Goal: Information Seeking & Learning: Learn about a topic

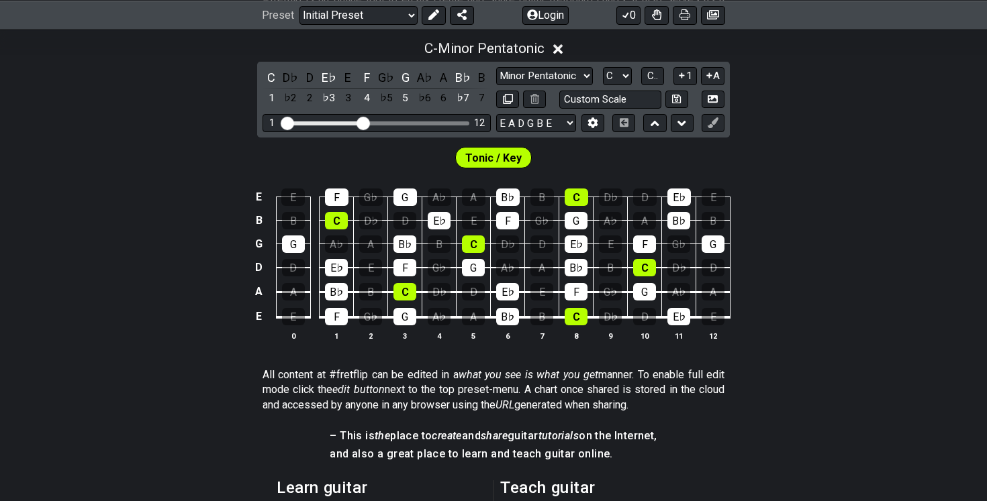
scroll to position [252, 0]
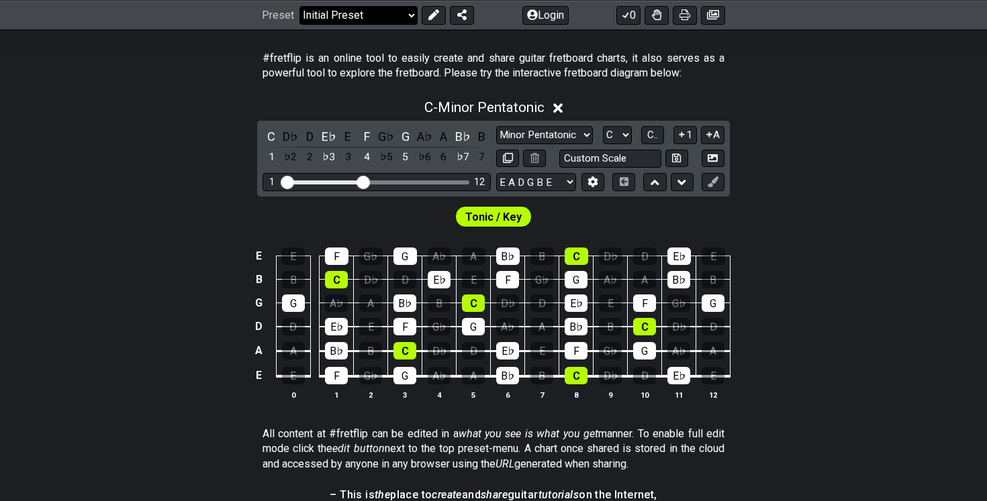
click at [387, 13] on select "Welcome to #fretflip! Initial Preset Custom Preset Minor Pentatonic Major Penta…" at bounding box center [358, 14] width 118 height 19
click at [299, 24] on select "Welcome to #fretflip! Initial Preset Custom Preset Minor Pentatonic Major Penta…" at bounding box center [358, 14] width 118 height 19
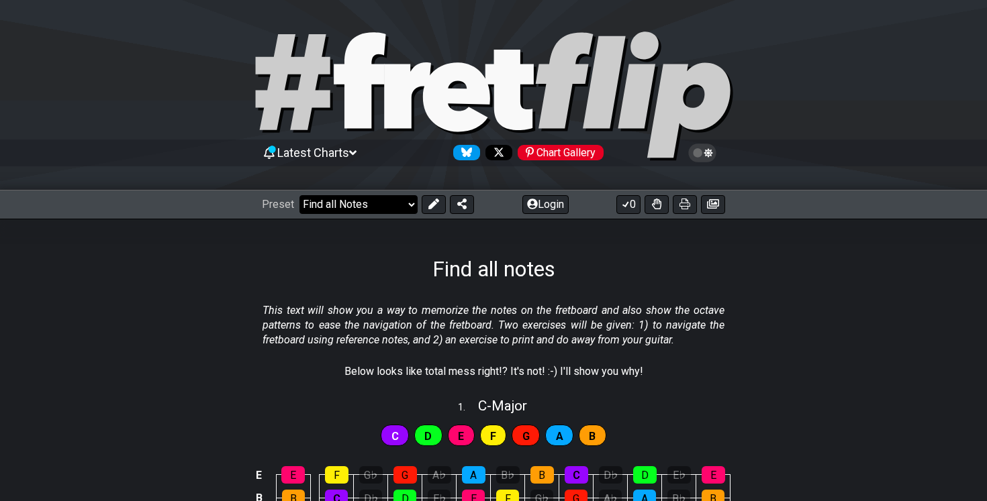
click at [362, 208] on select "Welcome to #fretflip! Initial Preset Custom Preset Minor Pentatonic Major Penta…" at bounding box center [358, 204] width 118 height 19
click at [708, 207] on icon at bounding box center [713, 204] width 12 height 11
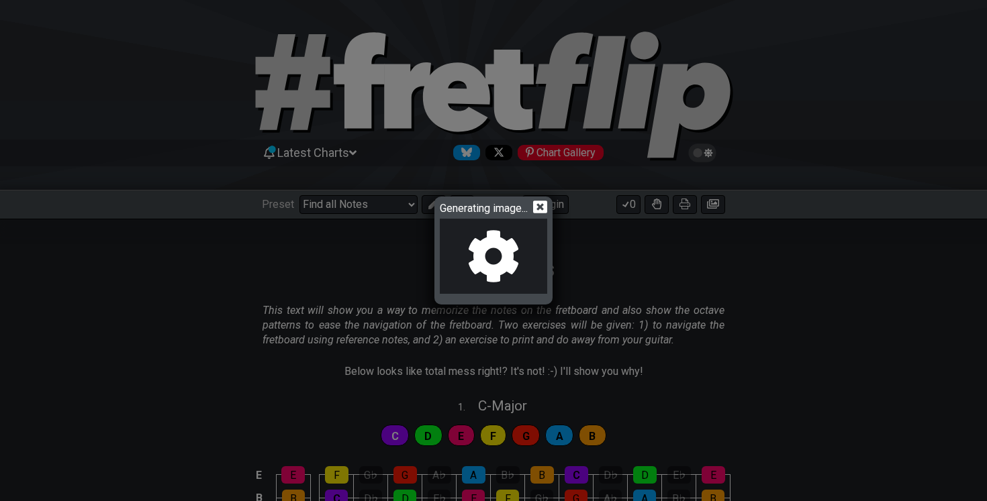
click at [546, 209] on icon at bounding box center [540, 207] width 14 height 14
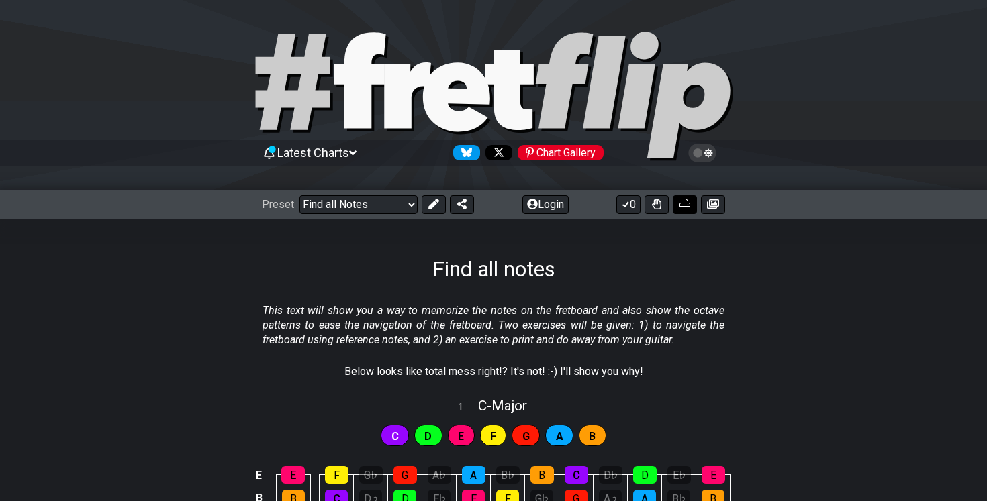
click at [695, 205] on button at bounding box center [685, 204] width 24 height 19
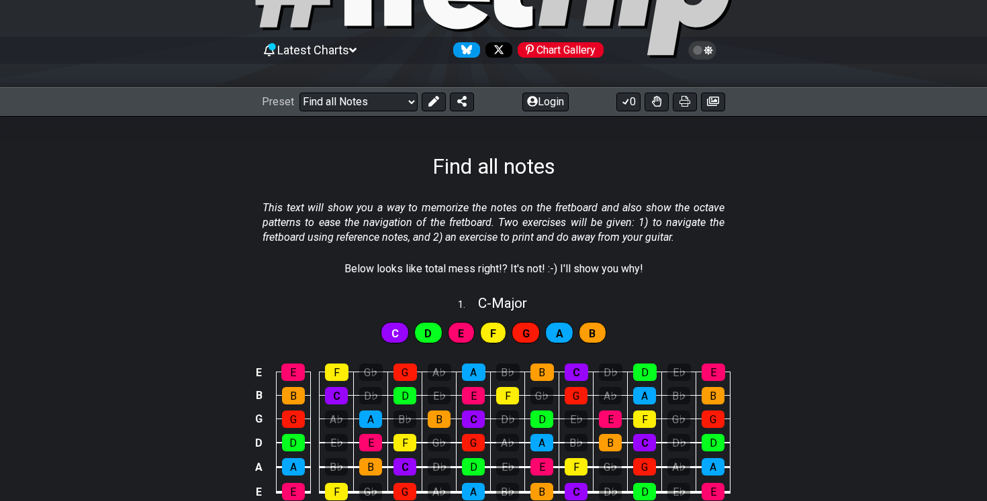
scroll to position [61, 0]
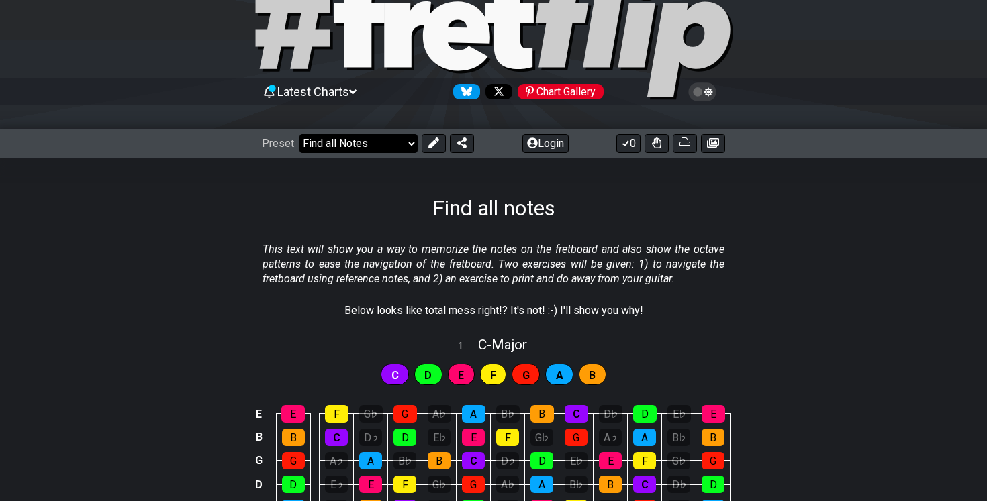
click at [399, 144] on select "Welcome to #fretflip! Initial Preset Custom Preset Minor Pentatonic Major Penta…" at bounding box center [358, 143] width 118 height 19
click at [299, 134] on select "Welcome to #fretflip! Initial Preset Custom Preset Minor Pentatonic Major Penta…" at bounding box center [358, 143] width 118 height 19
select select "/welcome"
select select "C"
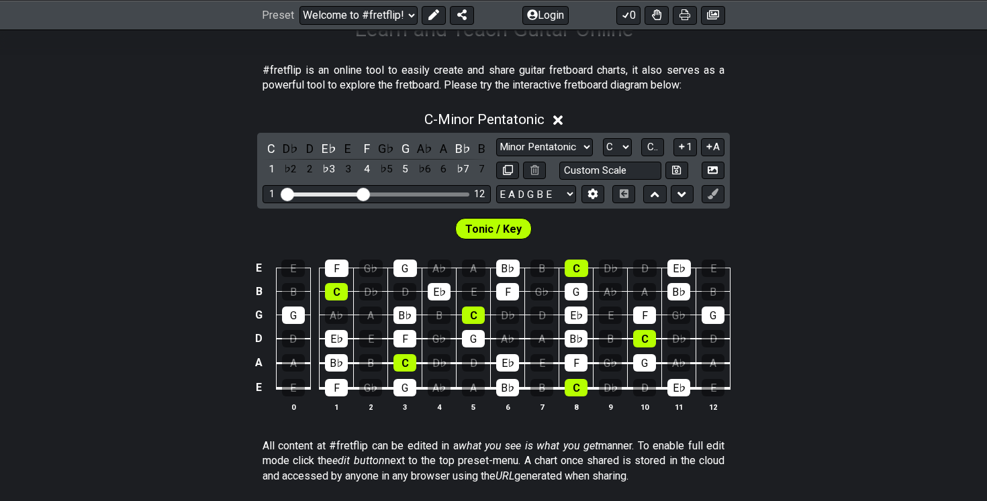
scroll to position [225, 0]
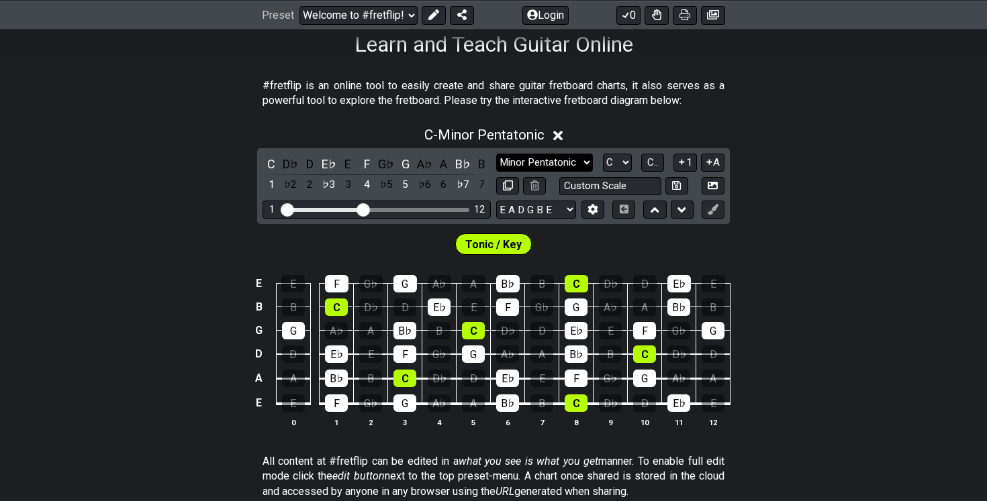
click at [535, 166] on select "Minor Pentatonic Click to edit Minor Pentatonic Major Pentatonic Minor Blues Ma…" at bounding box center [544, 163] width 97 height 18
select select "Minor Blues"
click at [496, 154] on select "Minor Pentatonic Click to edit Minor Pentatonic Major Pentatonic Minor Blues Ma…" at bounding box center [544, 163] width 97 height 18
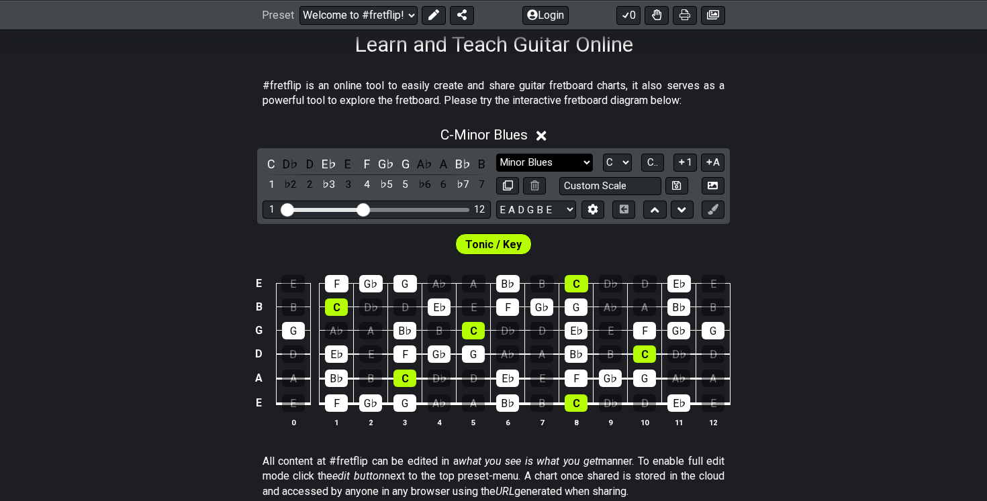
click at [528, 156] on select "Minor Pentatonic Click to edit Minor Pentatonic Major Pentatonic Minor Blues Ma…" at bounding box center [544, 163] width 97 height 18
click at [573, 163] on select "Minor Pentatonic Click to edit Minor Pentatonic Major Pentatonic Minor Blues Ma…" at bounding box center [544, 163] width 97 height 18
click at [592, 206] on icon at bounding box center [592, 210] width 9 height 10
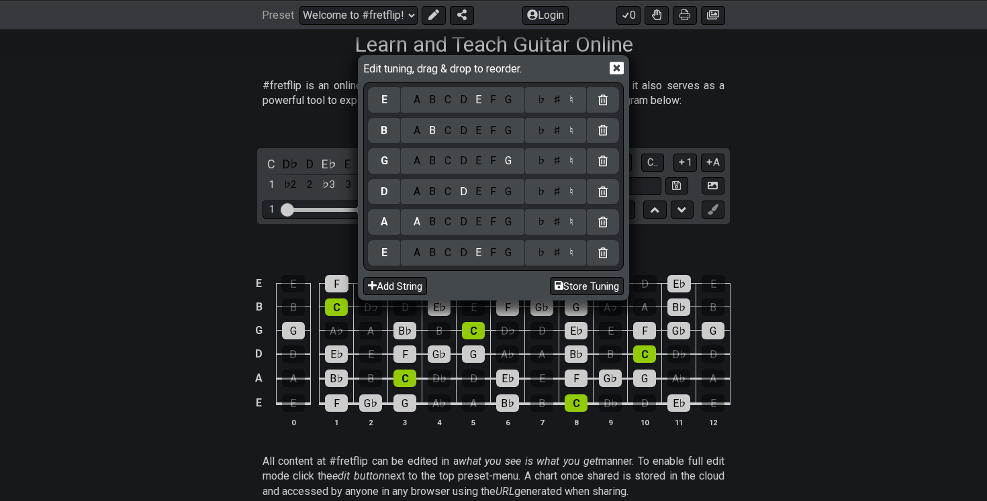
click at [616, 64] on icon at bounding box center [617, 68] width 14 height 13
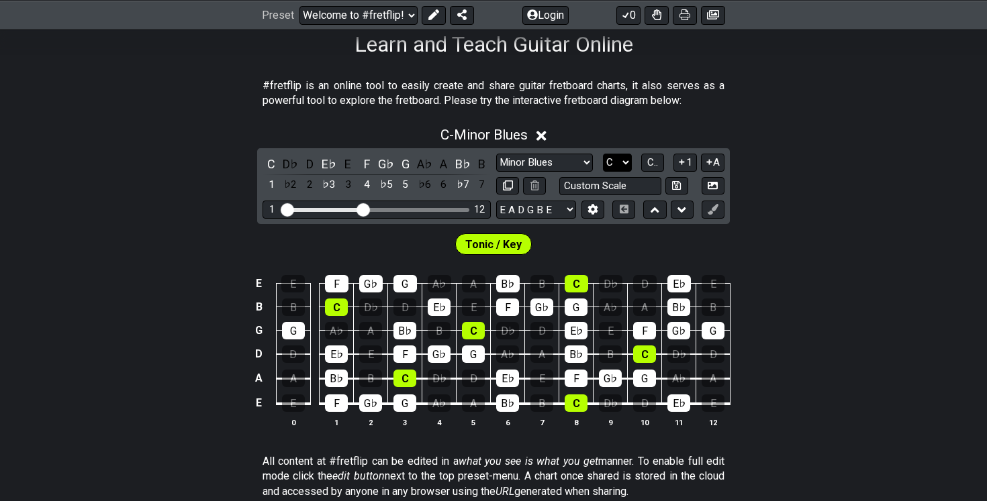
click at [614, 162] on select "A♭ A A♯ B♭ B C C♯ D♭ D D♯ E♭ E F F♯ G♭ G G♯" at bounding box center [617, 163] width 29 height 18
click at [650, 183] on input "text" at bounding box center [610, 186] width 102 height 18
type input "Custom Scale"
click at [571, 166] on select "Minor Pentatonic Click to edit Minor Pentatonic Major Pentatonic Minor Blues Ma…" at bounding box center [544, 163] width 97 height 18
select select "Click to edit"
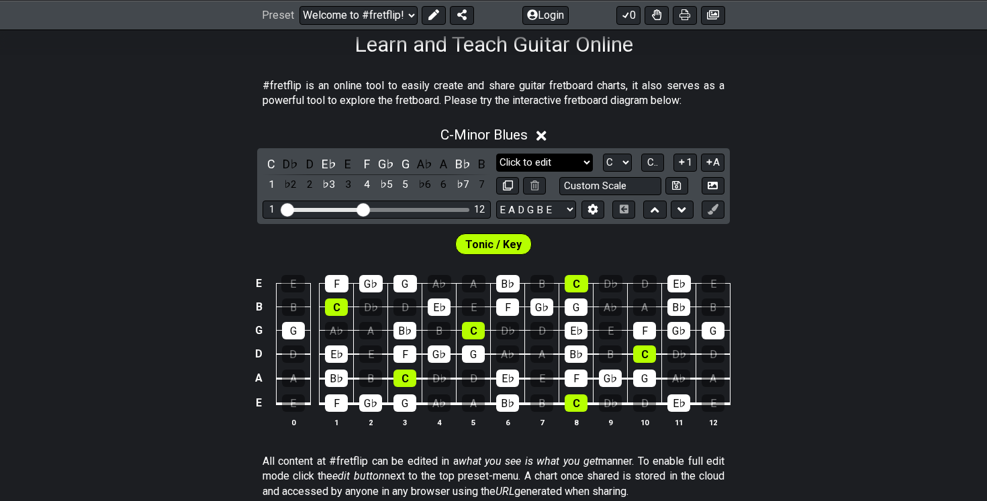
click at [496, 154] on select "Minor Pentatonic Click to edit Minor Pentatonic Major Pentatonic Minor Blues Ma…" at bounding box center [544, 163] width 97 height 18
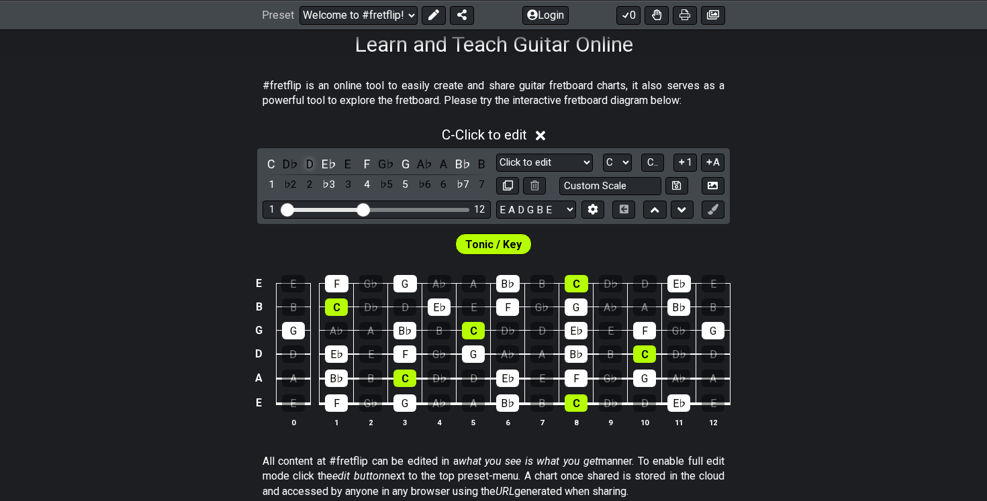
click at [305, 163] on div "D" at bounding box center [309, 164] width 17 height 18
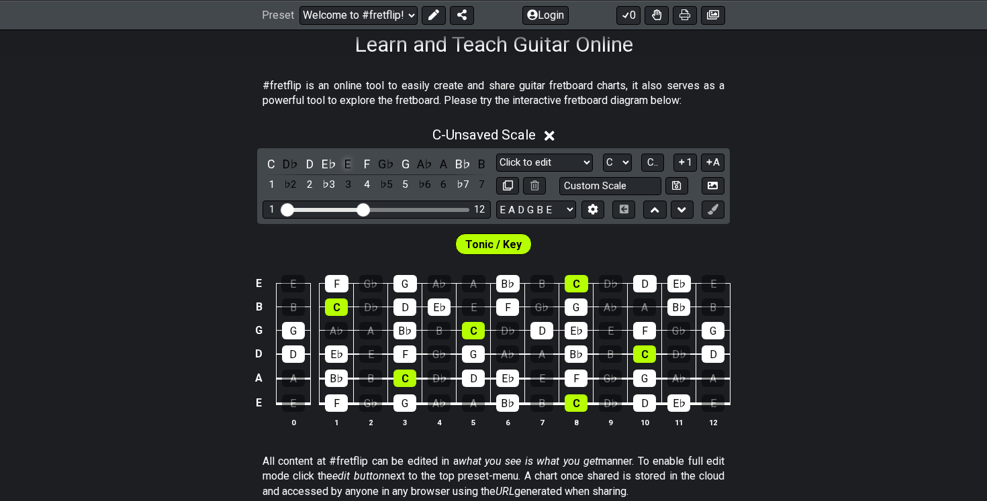
click at [342, 166] on div "E" at bounding box center [347, 164] width 17 height 18
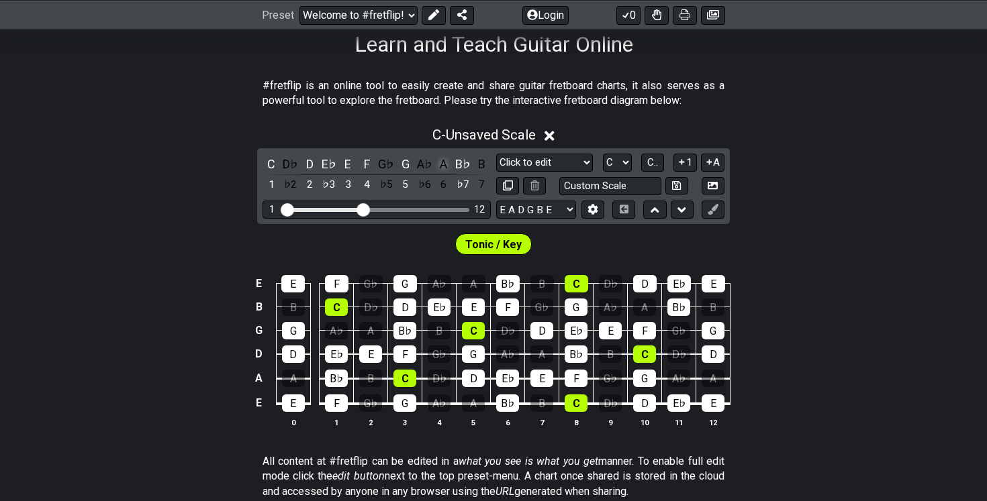
click at [444, 164] on div "A" at bounding box center [443, 164] width 17 height 18
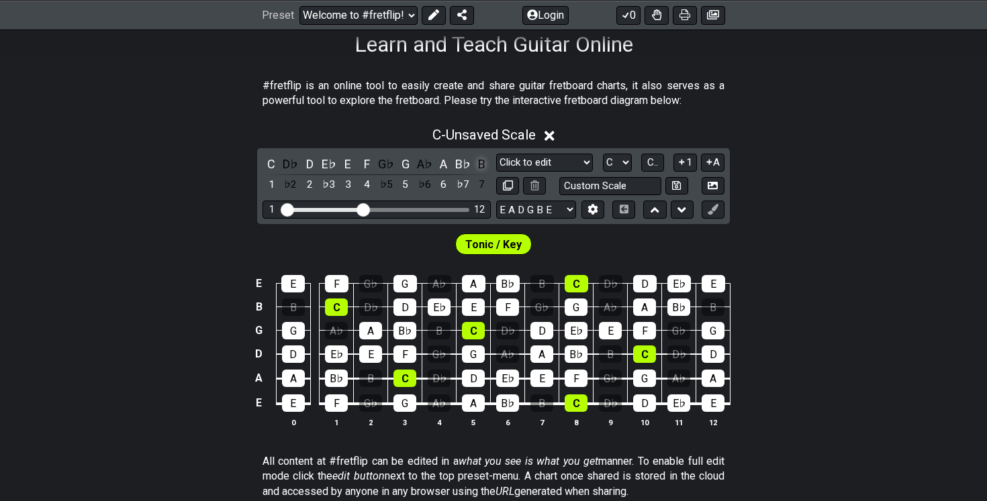
click at [479, 158] on div "B" at bounding box center [481, 164] width 17 height 18
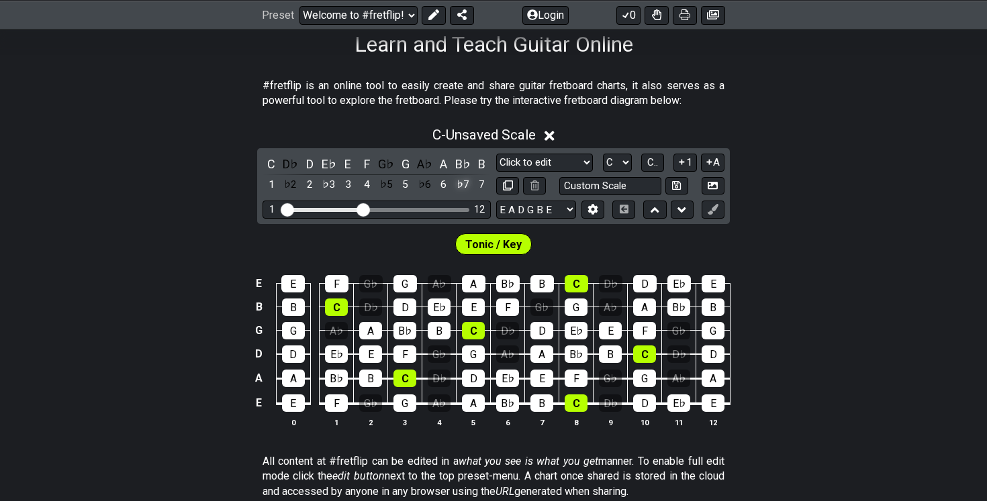
click at [462, 185] on div "♭7" at bounding box center [462, 185] width 17 height 18
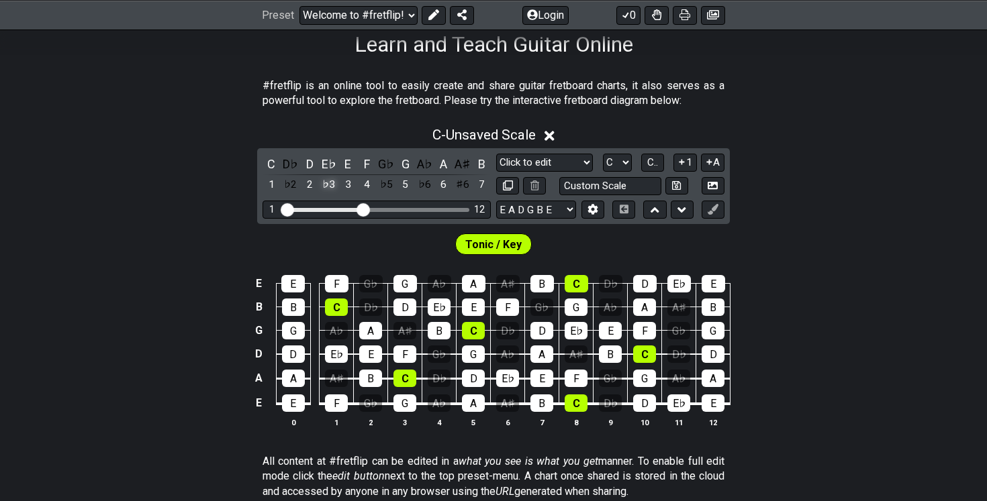
click at [334, 187] on div "♭3" at bounding box center [328, 185] width 17 height 18
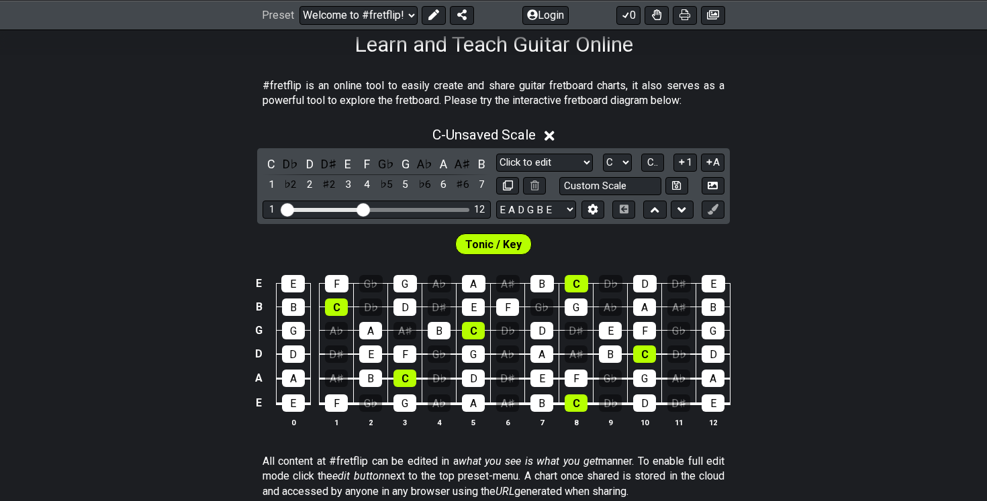
click at [511, 242] on span "Tonic / Key" at bounding box center [493, 244] width 56 height 19
click at [656, 211] on icon at bounding box center [654, 209] width 9 height 13
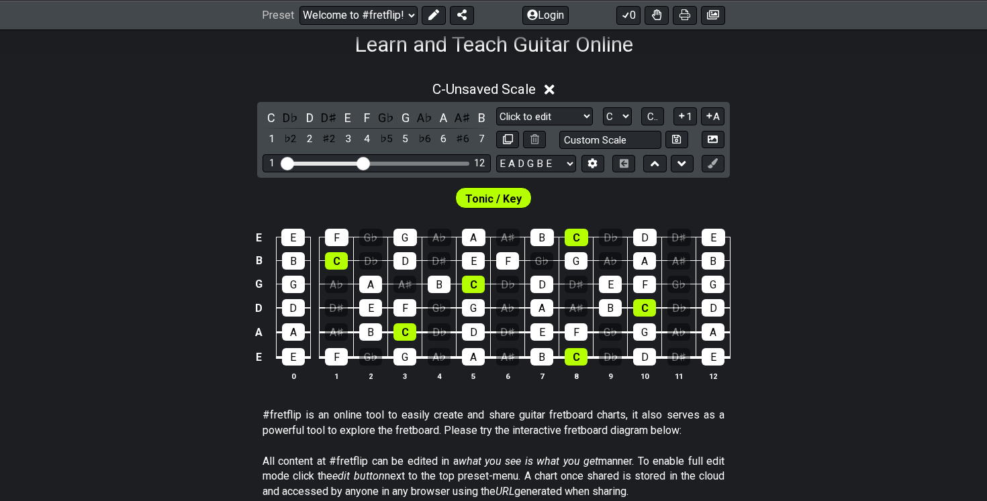
click at [677, 205] on div "Tonic / Key" at bounding box center [493, 195] width 987 height 34
click at [685, 172] on div "C D♭ D D♯ E F G♭ G A♭ A A♯ B 1 ♭2 2 ♯2 3 4 ♭5 5 ♭6 6 ♯6 7 Minor Pentatonic Clic…" at bounding box center [493, 140] width 473 height 76
click at [685, 165] on icon at bounding box center [681, 163] width 9 height 13
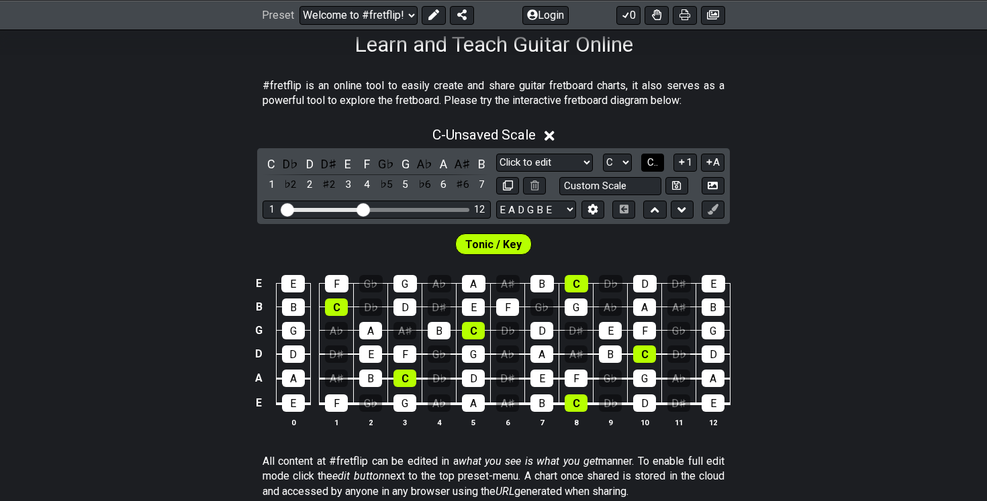
click at [657, 166] on span "C.." at bounding box center [652, 162] width 11 height 12
click at [655, 165] on span "1..7" at bounding box center [652, 162] width 16 height 12
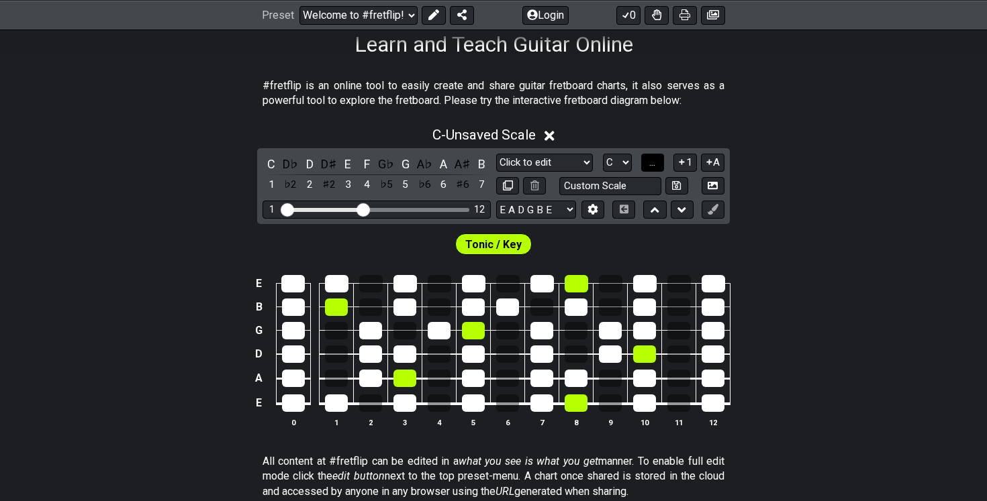
click at [655, 165] on span "..." at bounding box center [652, 162] width 6 height 12
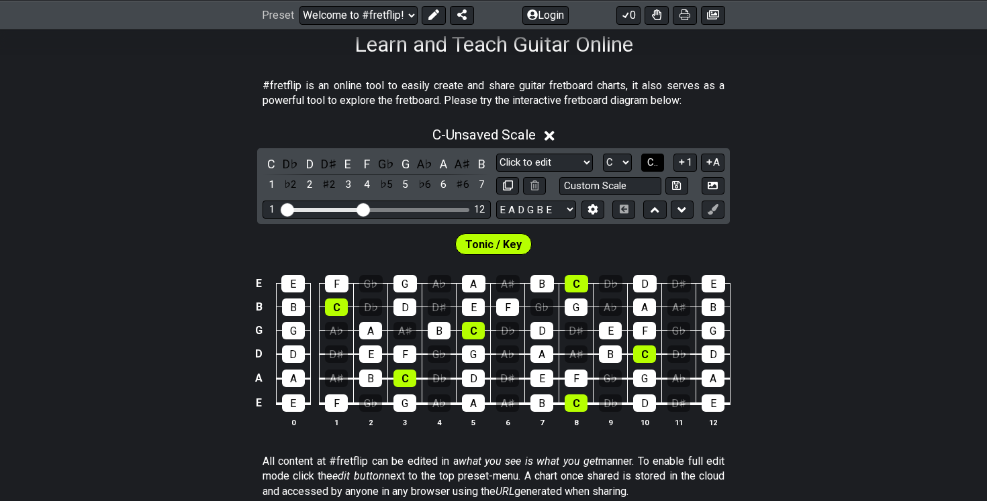
click at [655, 165] on span "C.." at bounding box center [652, 162] width 11 height 12
click at [655, 165] on span "1..7" at bounding box center [652, 162] width 16 height 12
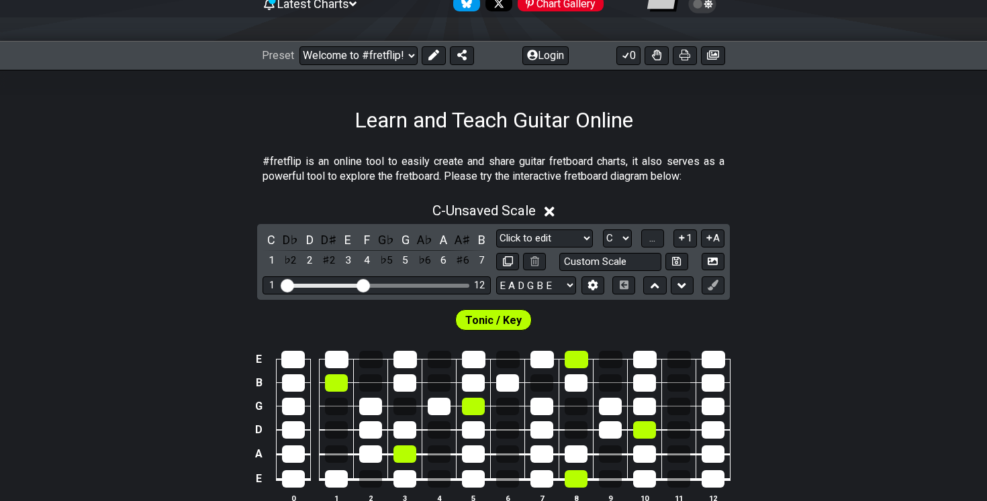
scroll to position [17, 0]
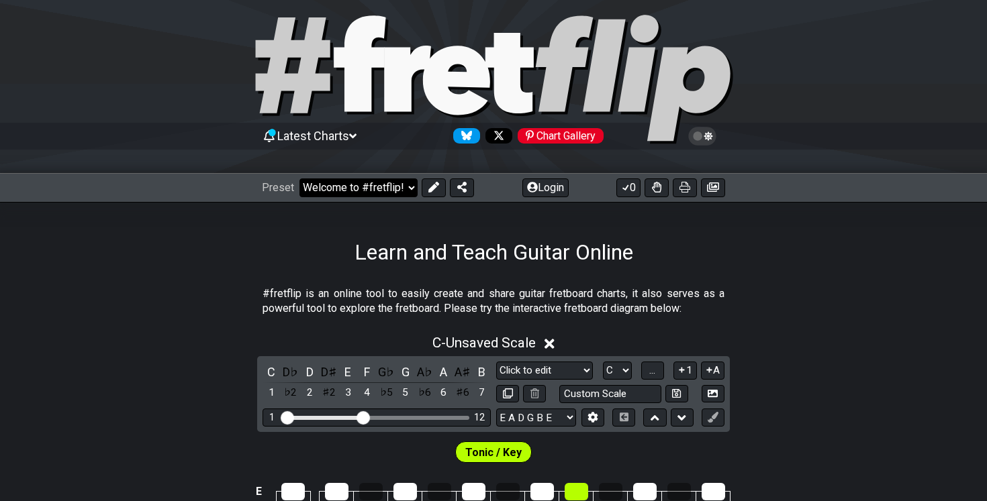
click at [375, 191] on select "Welcome to #fretflip! Initial Preset Custom Preset Minor Pentatonic Major Penta…" at bounding box center [358, 188] width 118 height 19
click at [299, 179] on select "Welcome to #fretflip! Initial Preset Custom Preset Minor Pentatonic Major Penta…" at bounding box center [358, 188] width 118 height 19
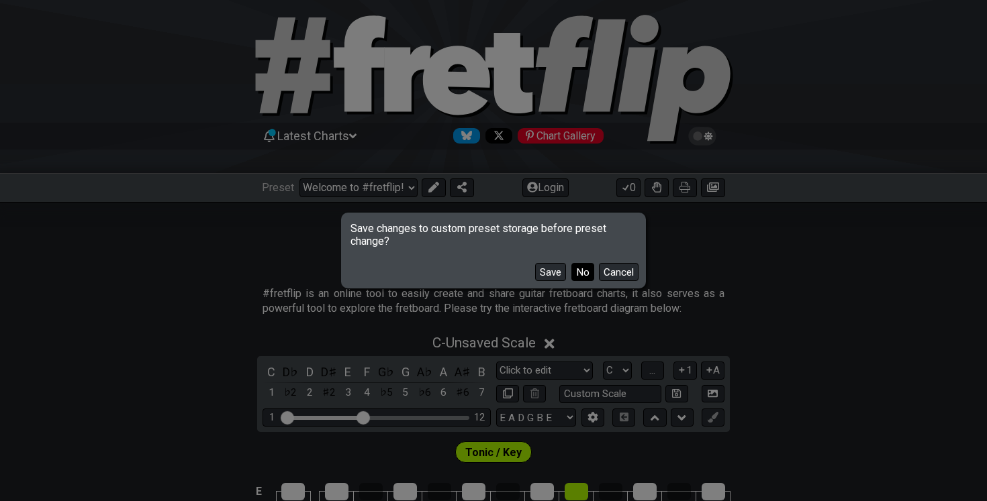
click at [582, 275] on button "No" at bounding box center [582, 272] width 23 height 18
select select "/find-all-notes"
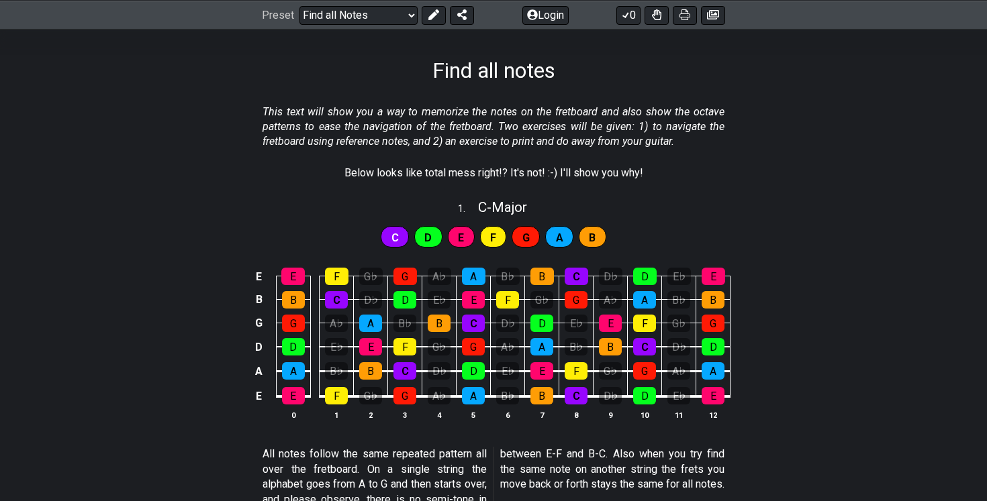
scroll to position [201, 0]
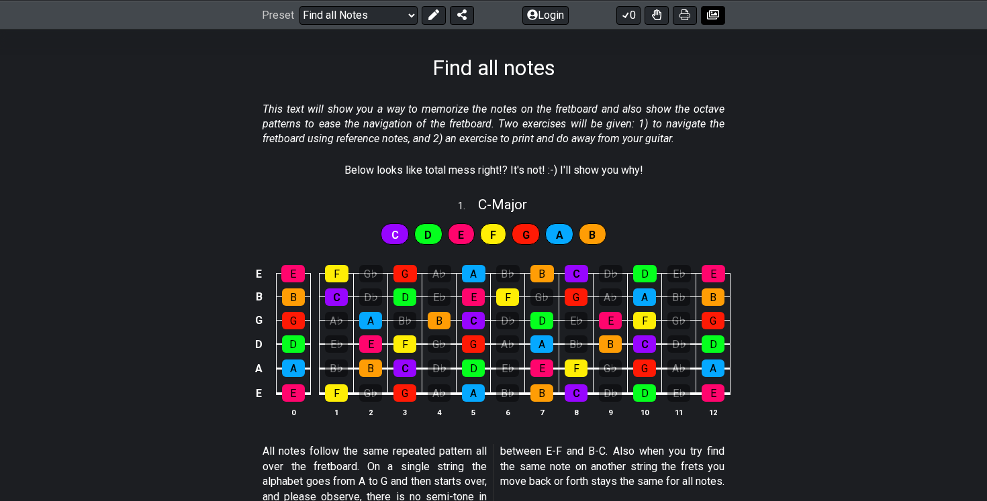
click at [716, 17] on icon at bounding box center [713, 14] width 12 height 9
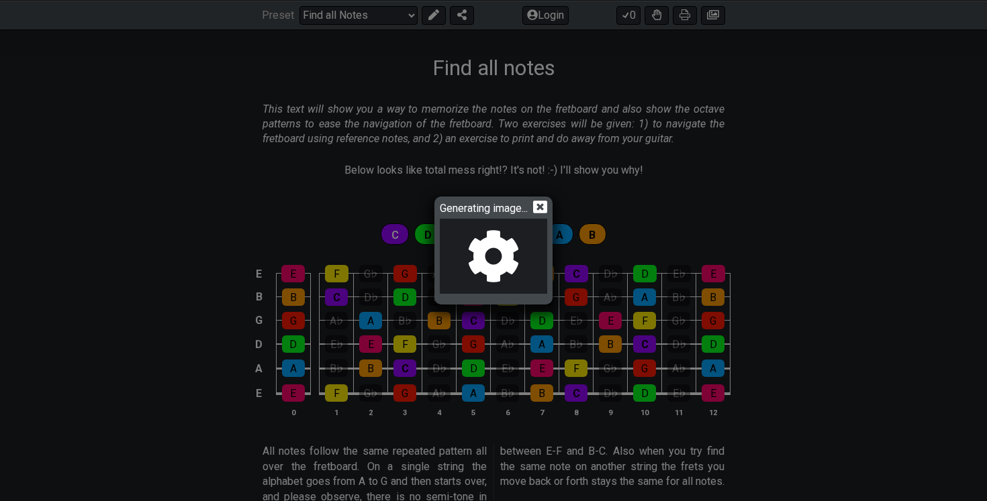
click at [524, 256] on div at bounding box center [493, 256] width 107 height 75
click at [544, 205] on icon at bounding box center [540, 207] width 14 height 14
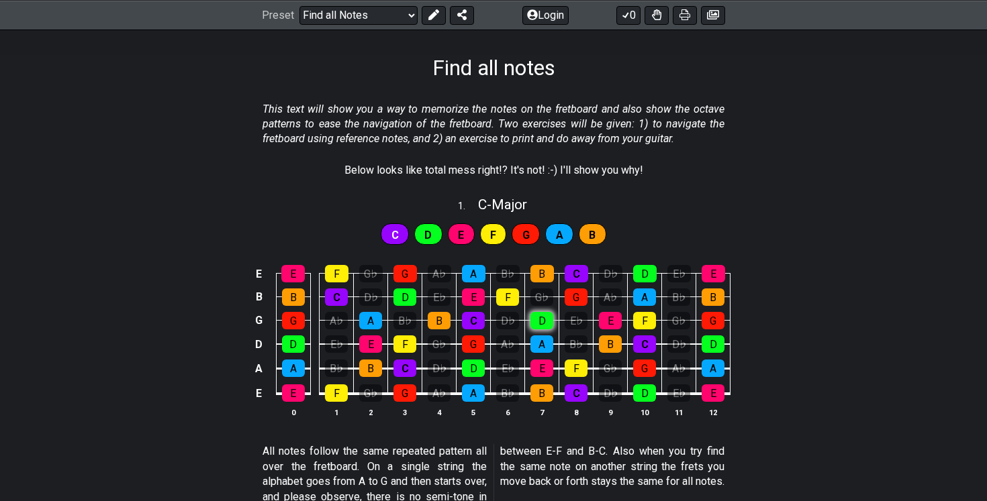
drag, startPoint x: 218, startPoint y: 202, endPoint x: 541, endPoint y: 319, distance: 343.4
click at [540, 319] on div "1 . C - Major C D E F G A B E E F G♭ G A♭ A B♭ B C D♭ D E♭ E B B C D♭ D E♭ E F …" at bounding box center [493, 313] width 987 height 248
click at [683, 20] on button at bounding box center [685, 14] width 24 height 19
click at [815, 365] on div "E E F G♭ G A♭ A B♭ B C D♭ D E♭ E B B C D♭ D E♭ E F G♭ G A♭ A B♭ B G G A♭ A B♭ B…" at bounding box center [493, 342] width 987 height 189
